Goal: Information Seeking & Learning: Learn about a topic

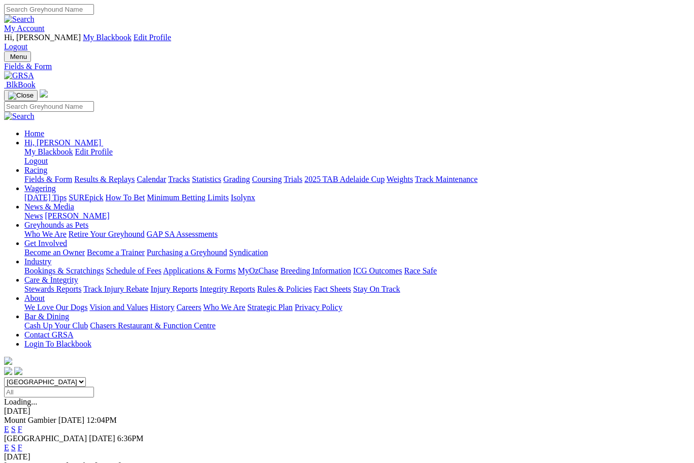
click at [22, 443] on link "F" at bounding box center [20, 447] width 5 height 9
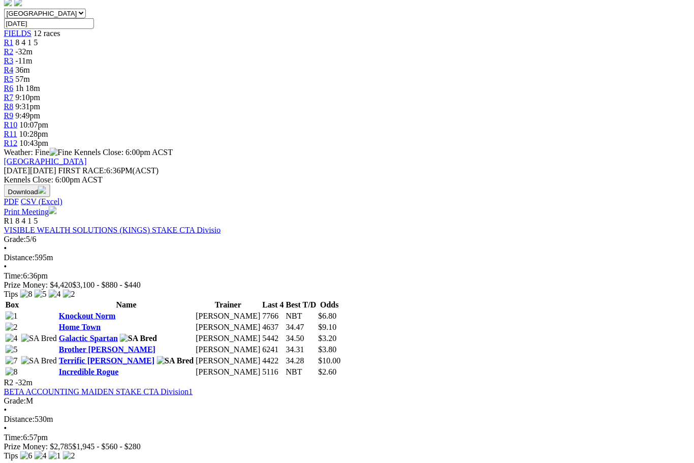
scroll to position [370, 12]
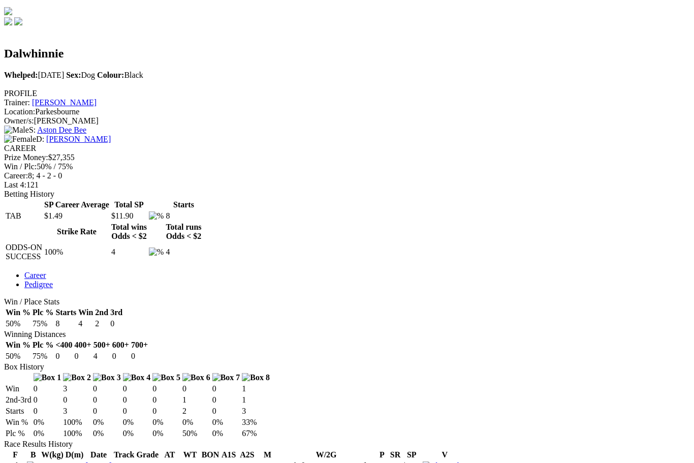
scroll to position [352, 0]
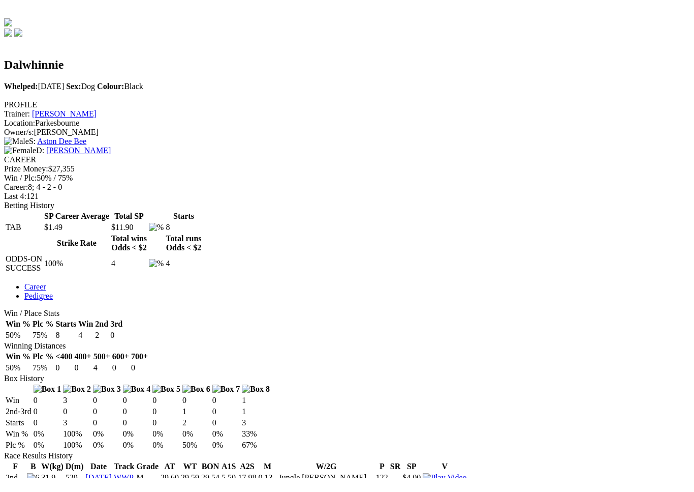
scroll to position [12, 0]
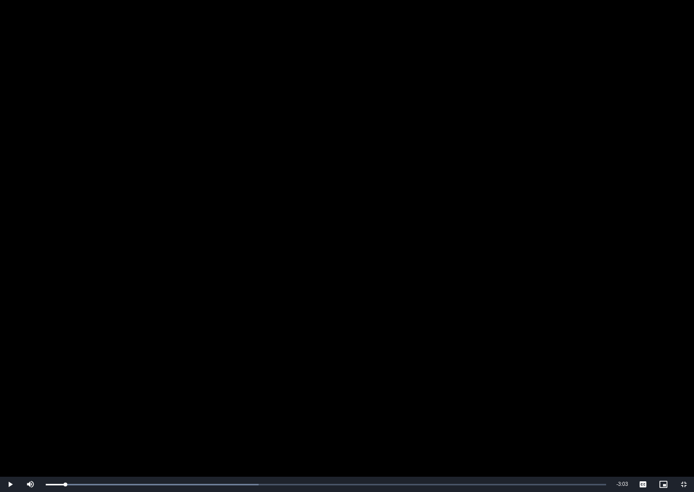
click at [13, 463] on span "Video Player" at bounding box center [10, 484] width 20 height 0
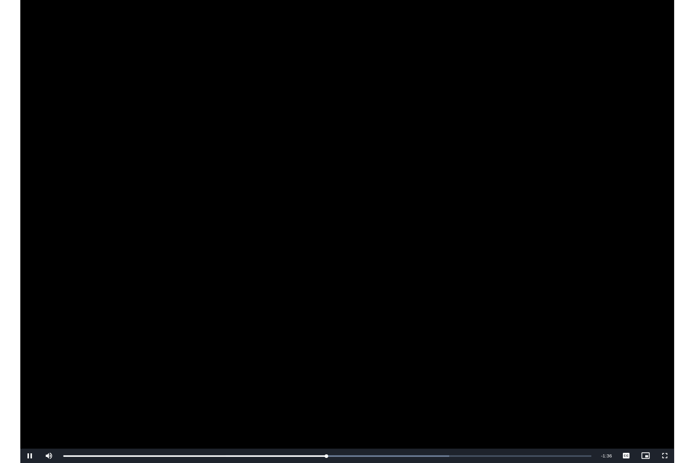
scroll to position [353, 0]
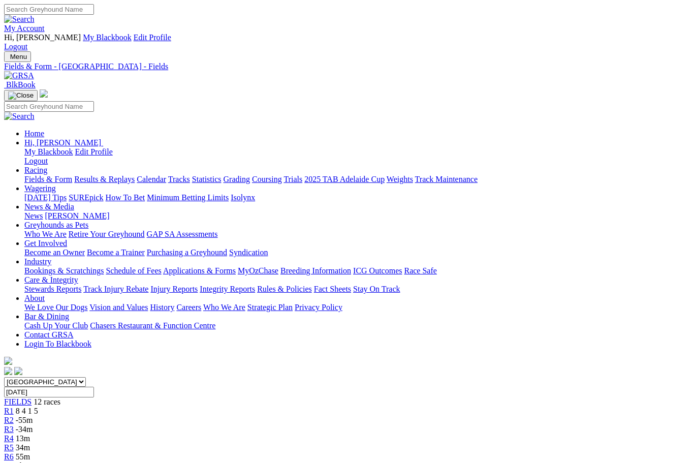
scroll to position [404, 7]
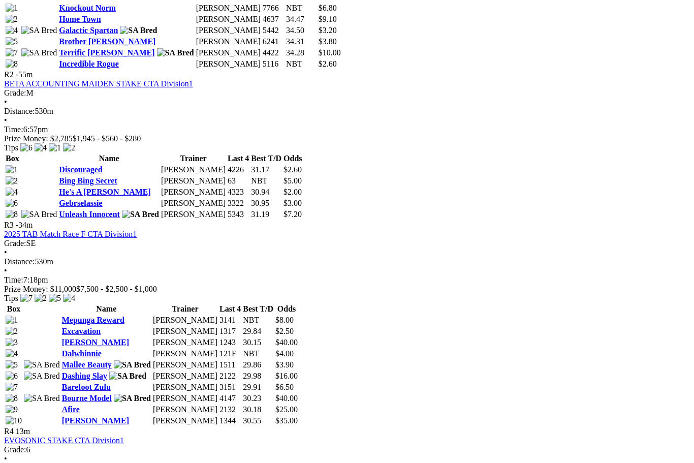
scroll to position [677, 0]
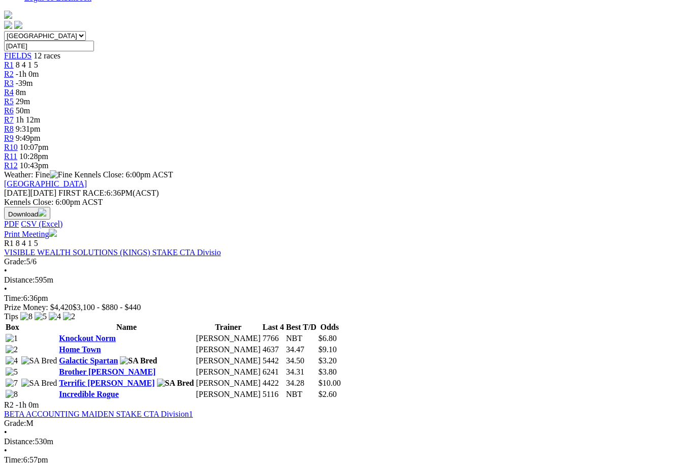
scroll to position [341, 0]
